Goal: Manage account settings

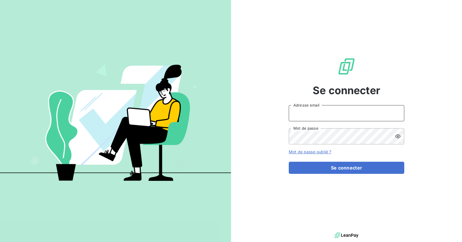
type input "admin"
click at [314, 118] on input "admin" at bounding box center [346, 113] width 115 height 16
type input "admin@demo"
click at [263, 152] on div "Se connecter admin@demo Adresse email Mot de passe Mot de passe oublié ? Se con…" at bounding box center [346, 115] width 231 height 231
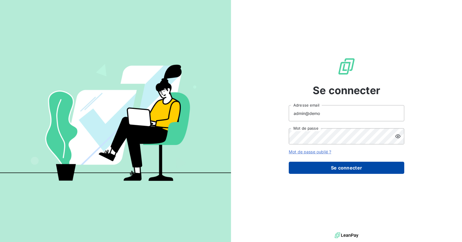
click at [346, 167] on button "Se connecter" at bounding box center [346, 168] width 115 height 12
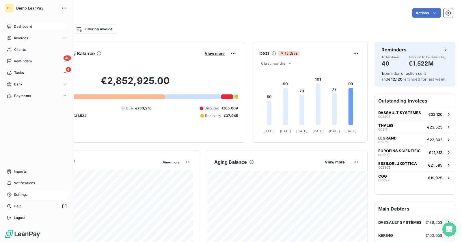
click at [25, 196] on span "Settings" at bounding box center [21, 194] width 14 height 5
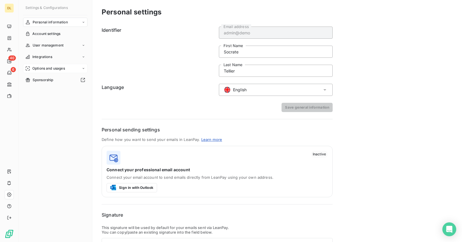
click at [54, 71] on div "Options and usages" at bounding box center [55, 68] width 64 height 9
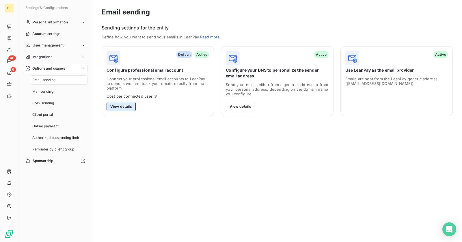
click at [123, 106] on button "View details" at bounding box center [120, 106] width 29 height 9
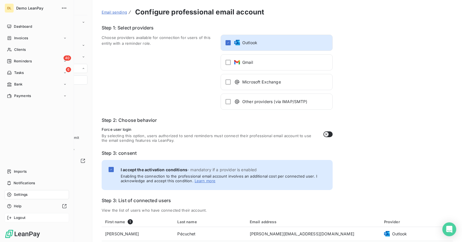
click at [18, 216] on span "Logout" at bounding box center [20, 217] width 12 height 5
